Goal: Entertainment & Leisure: Consume media (video, audio)

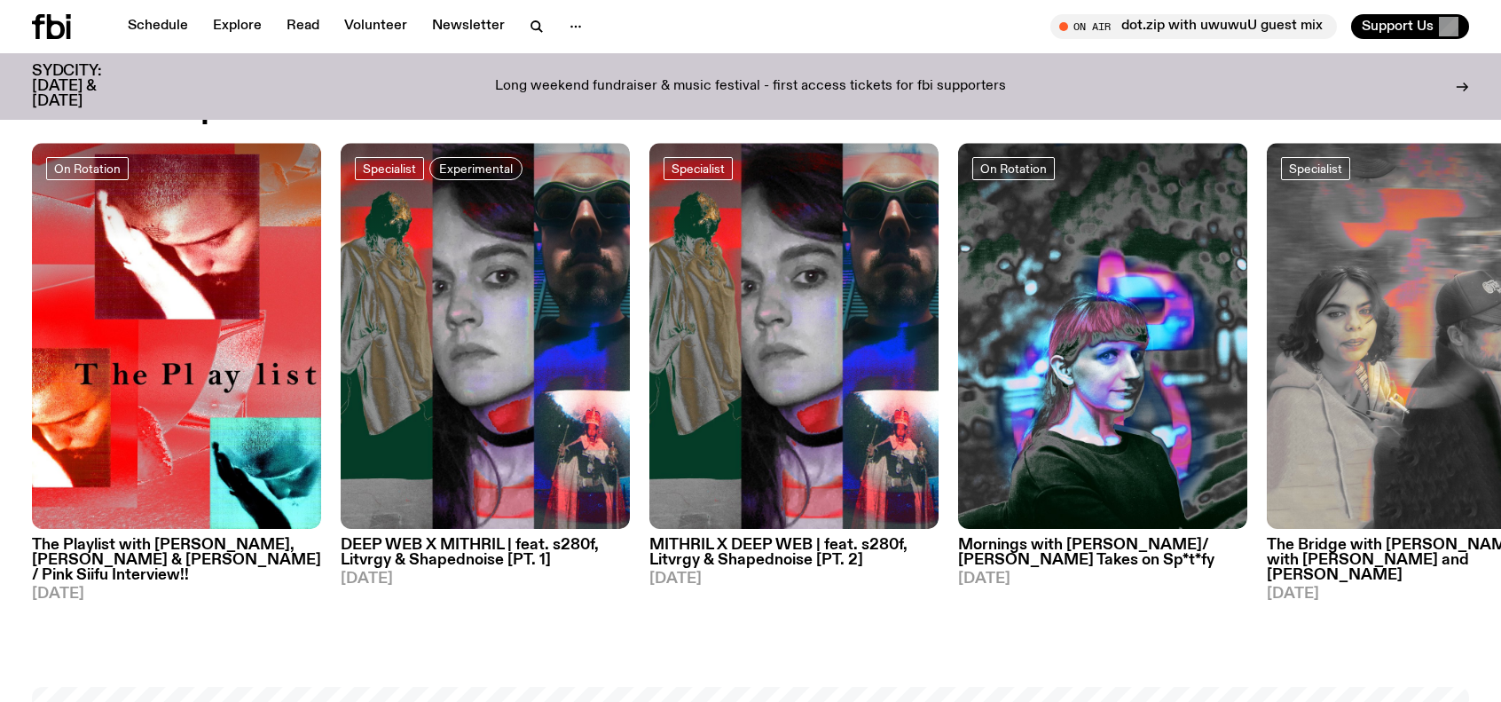
scroll to position [963, 0]
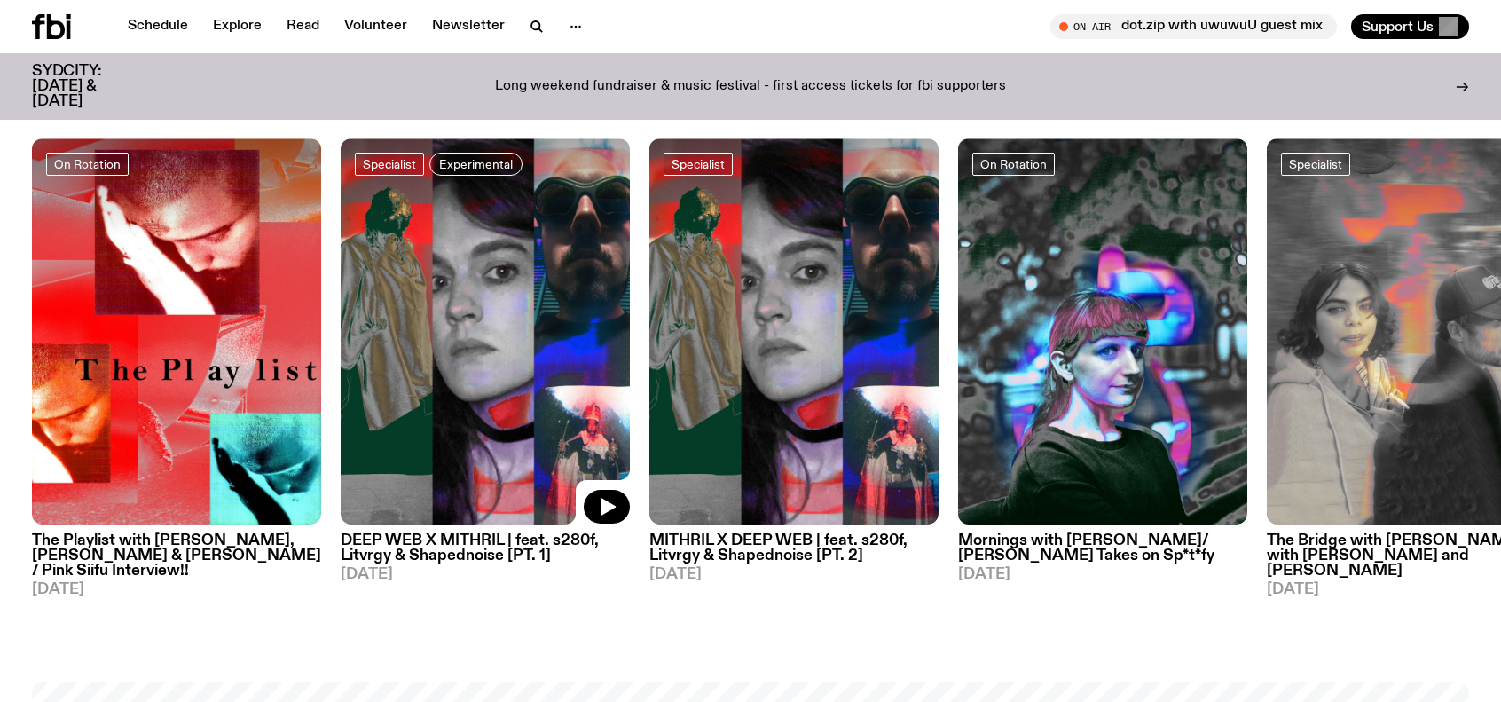
click at [483, 294] on img at bounding box center [485, 331] width 289 height 386
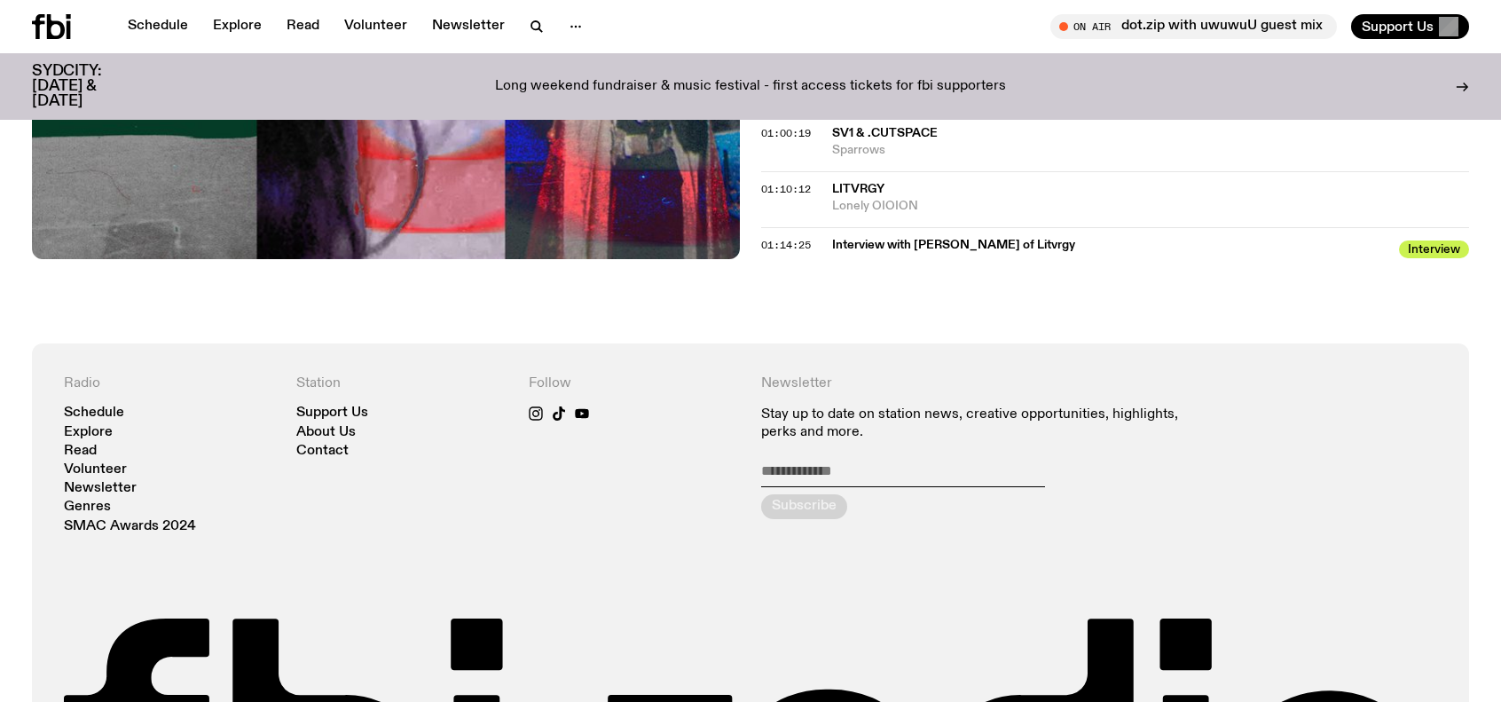
scroll to position [1410, 0]
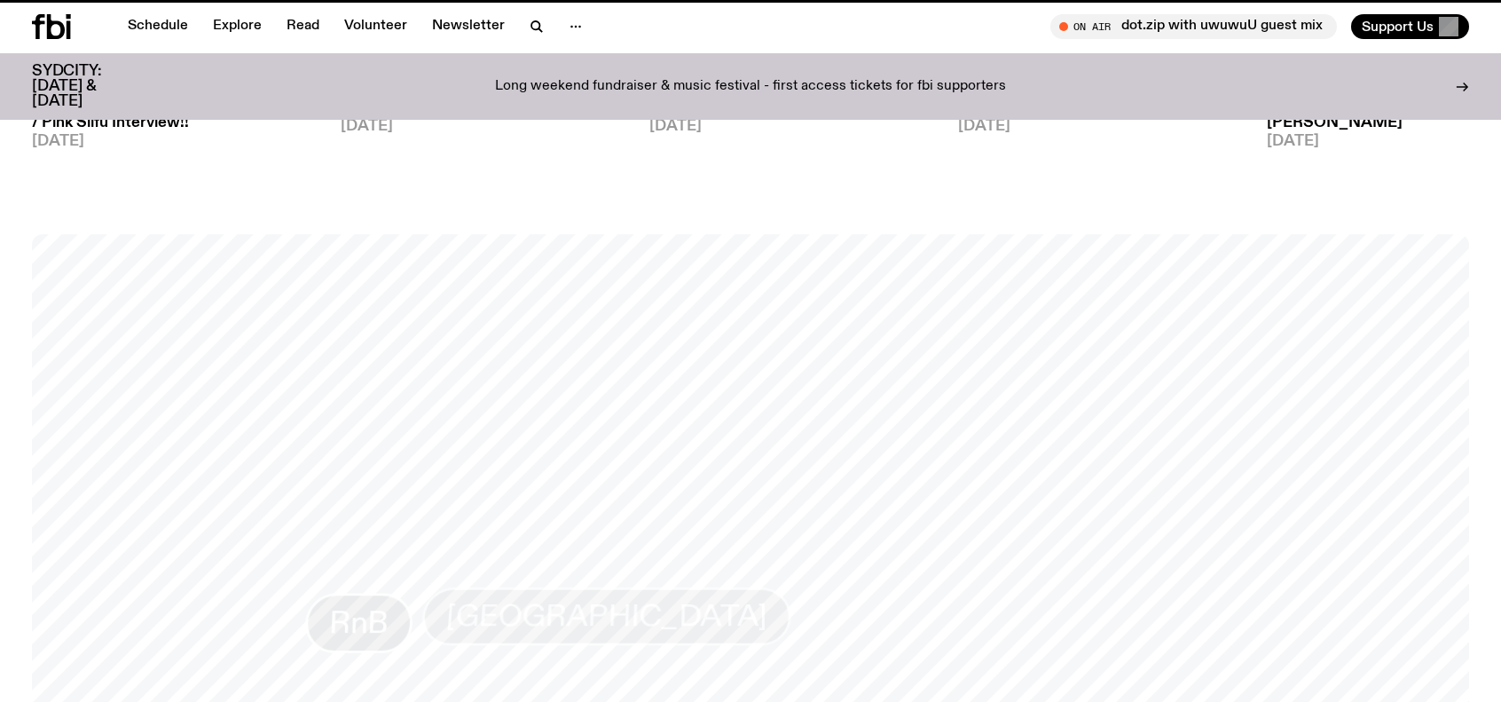
scroll to position [963, 0]
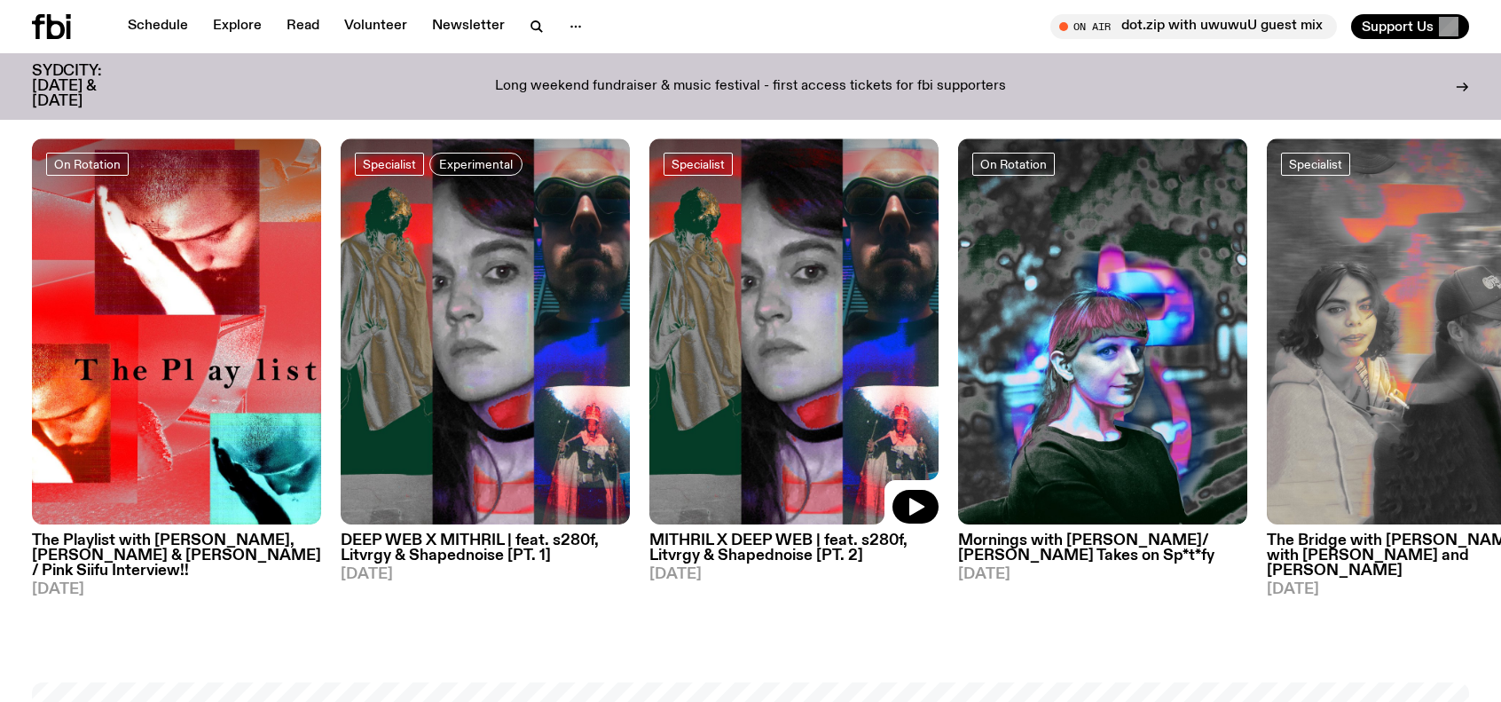
click at [837, 262] on img at bounding box center [793, 331] width 289 height 386
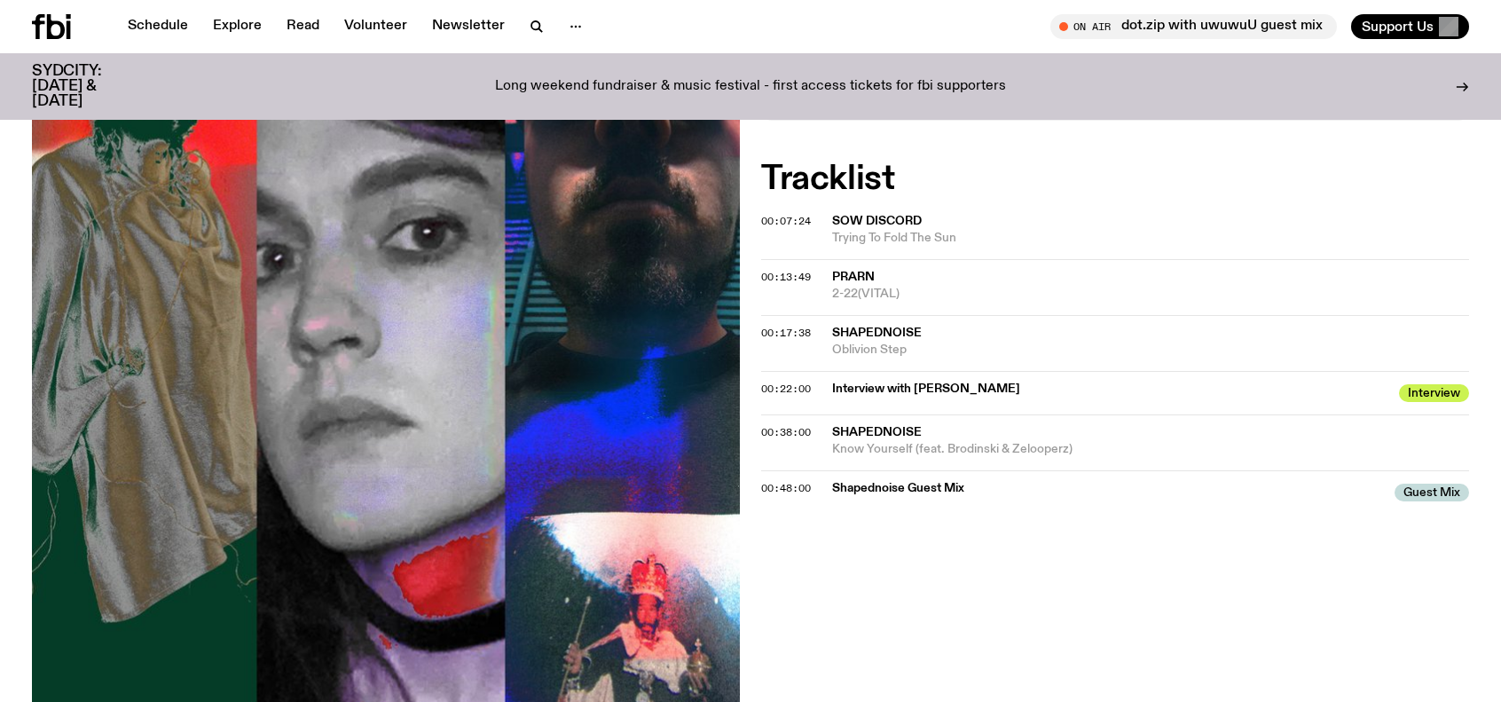
scroll to position [519, 0]
